Goal: Find specific page/section: Find specific page/section

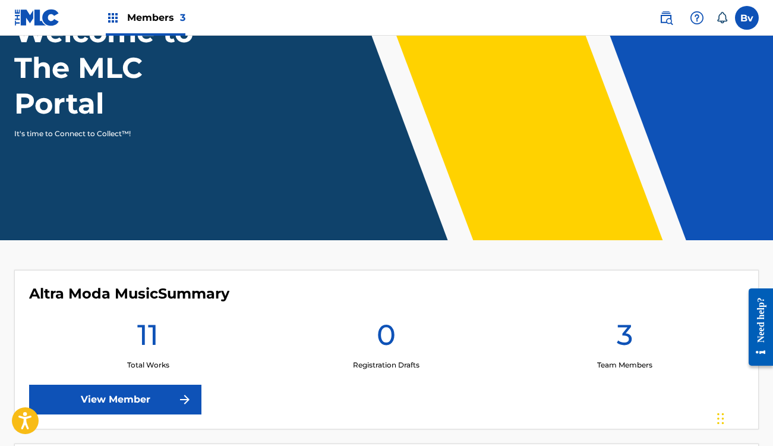
scroll to position [156, 0]
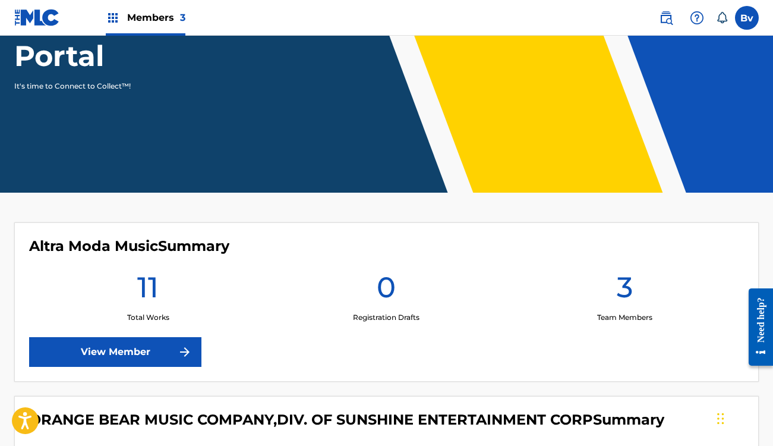
click at [158, 349] on link "View Member" at bounding box center [115, 352] width 172 height 30
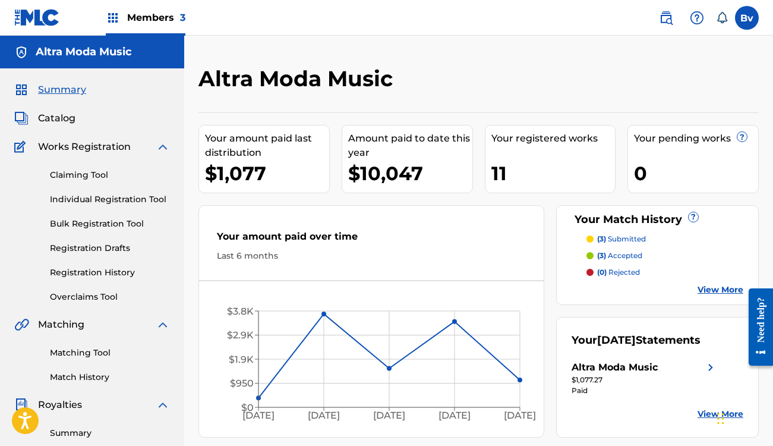
click at [88, 380] on link "Match History" at bounding box center [110, 377] width 120 height 12
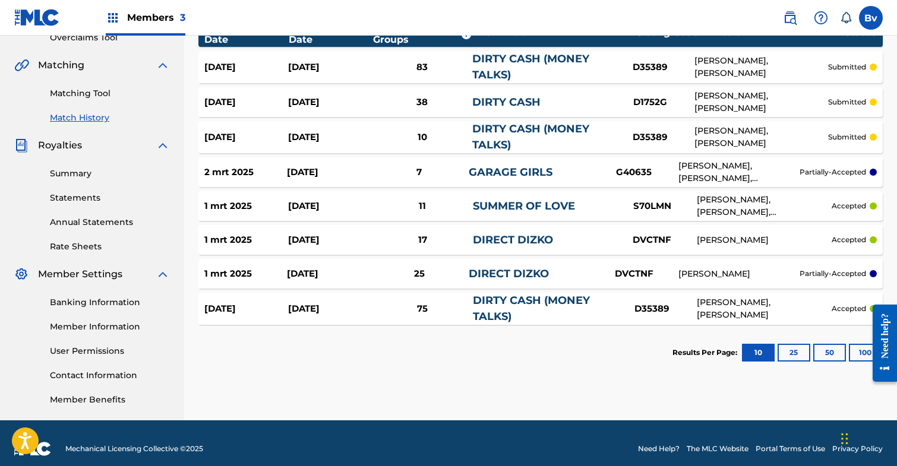
scroll to position [260, 0]
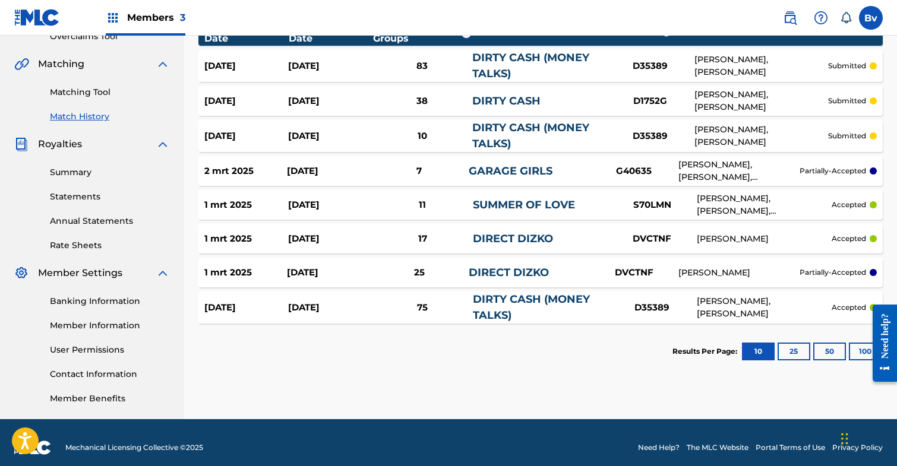
click at [772, 270] on div "[PERSON_NAME]" at bounding box center [739, 273] width 121 height 12
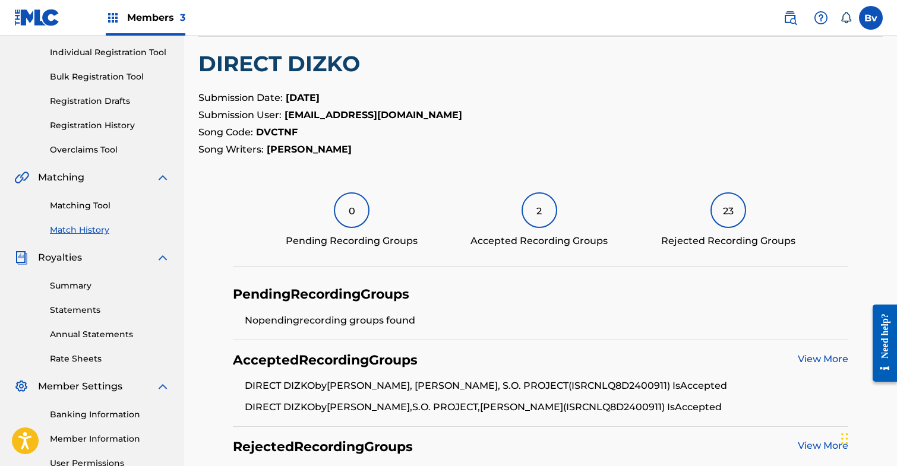
scroll to position [64, 0]
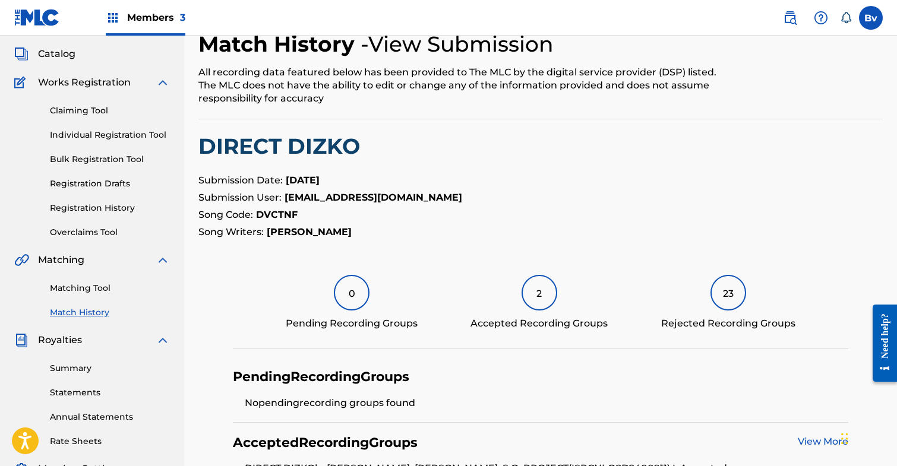
click at [80, 111] on link "Claiming Tool" at bounding box center [110, 111] width 120 height 12
